Goal: Information Seeking & Learning: Learn about a topic

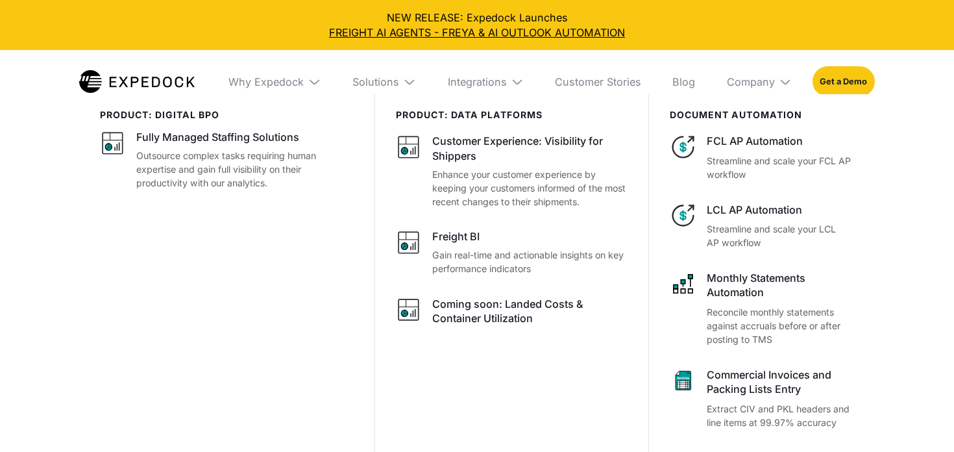
select select
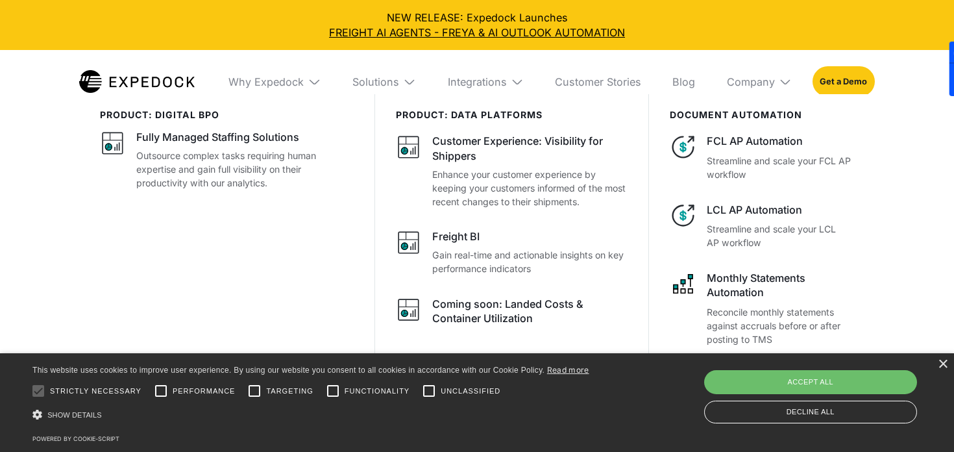
scroll to position [289, 0]
click at [152, 71] on img at bounding box center [136, 81] width 115 height 23
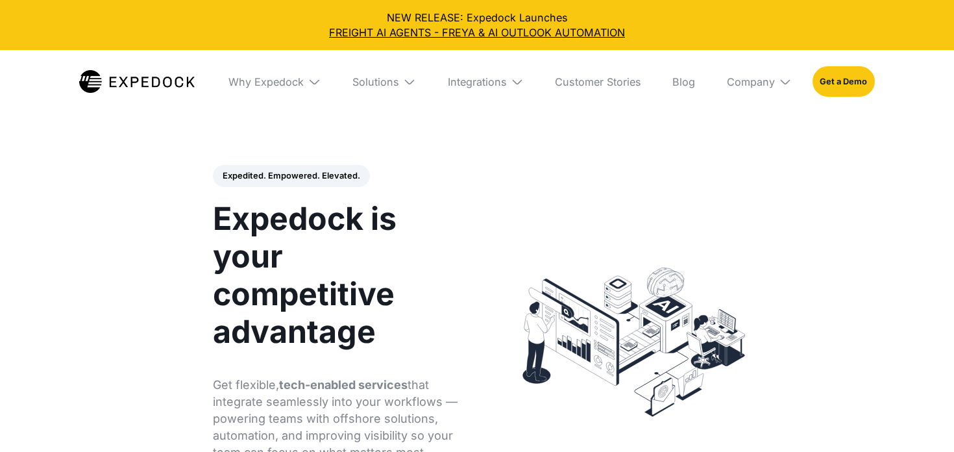
select select
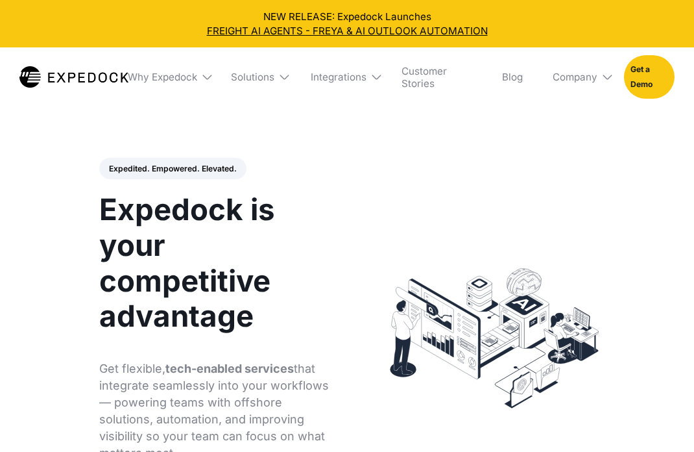
select select
click at [601, 84] on div "Company" at bounding box center [578, 76] width 71 height 59
click at [525, 78] on link "Blog" at bounding box center [513, 76] width 40 height 59
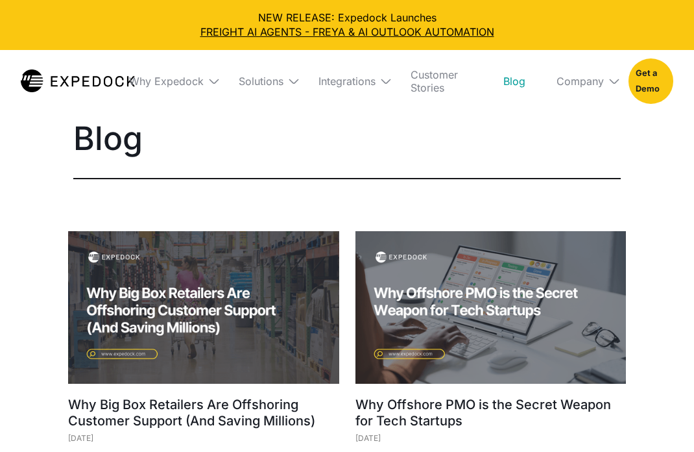
select select
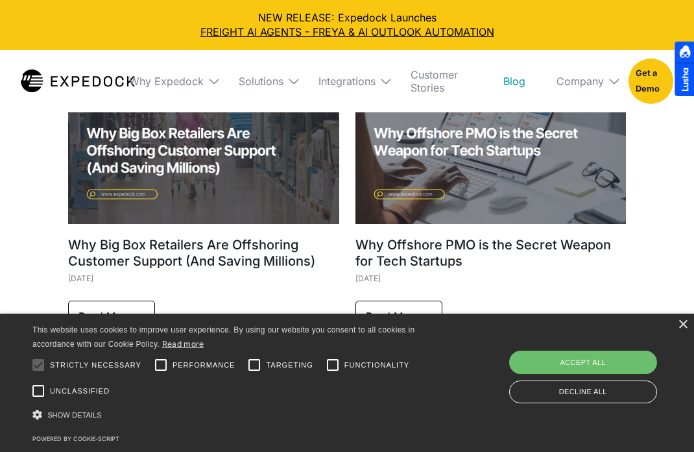
scroll to position [159, 0]
click at [222, 171] on img at bounding box center [203, 148] width 271 height 152
click at [212, 160] on img at bounding box center [203, 148] width 271 height 152
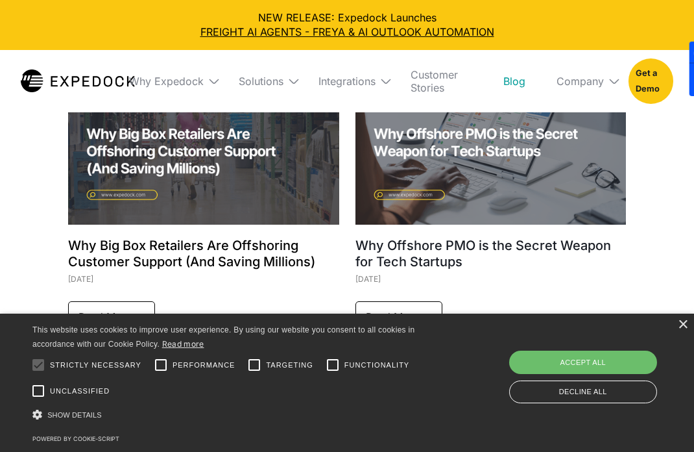
click at [209, 244] on h1 "Why Big Box Retailers Are Offshoring Customer Support (And Saving Millions)" at bounding box center [203, 254] width 271 height 32
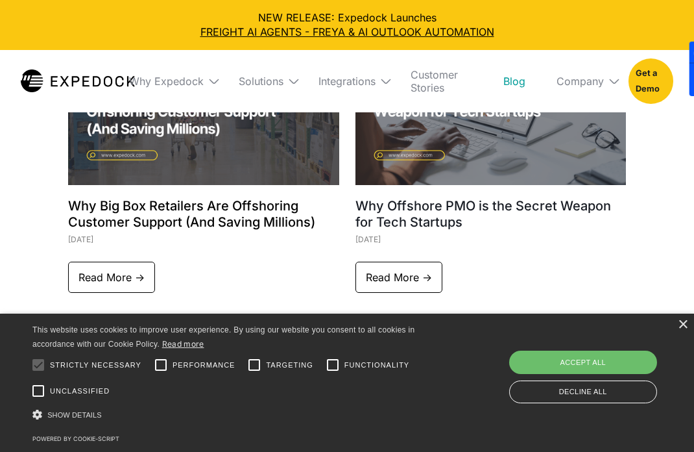
scroll to position [215, 0]
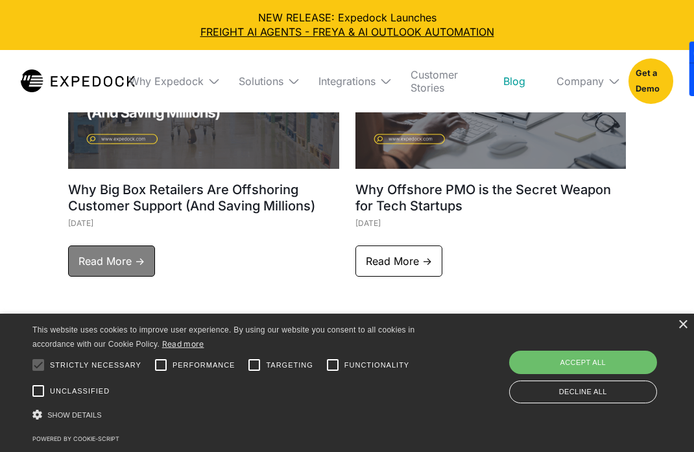
click at [124, 263] on link "Read More ->" at bounding box center [111, 260] width 87 height 31
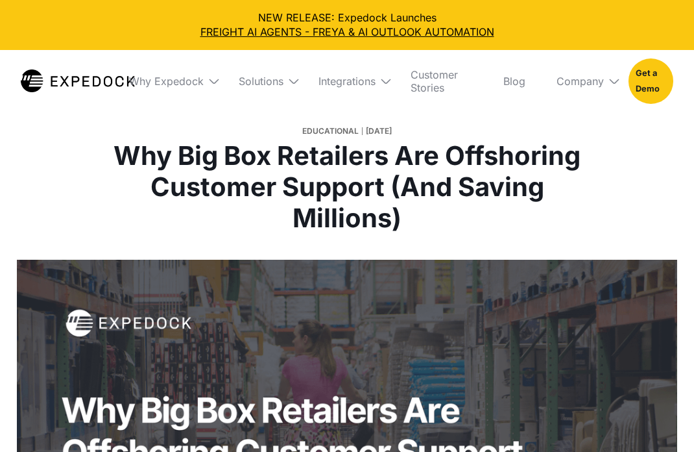
select select
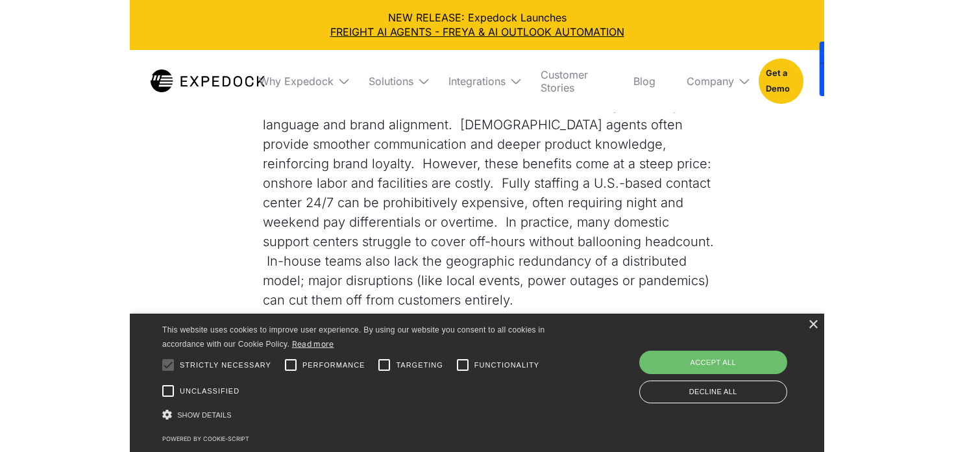
scroll to position [1303, 0]
